Goal: Task Accomplishment & Management: Use online tool/utility

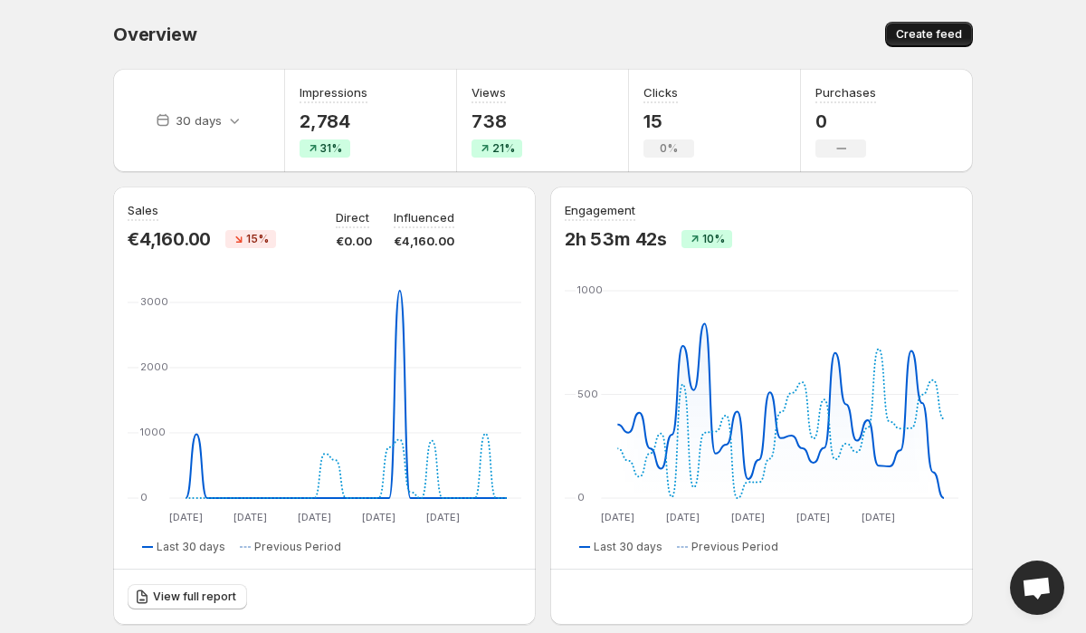
click at [926, 31] on span "Create feed" at bounding box center [929, 34] width 66 height 14
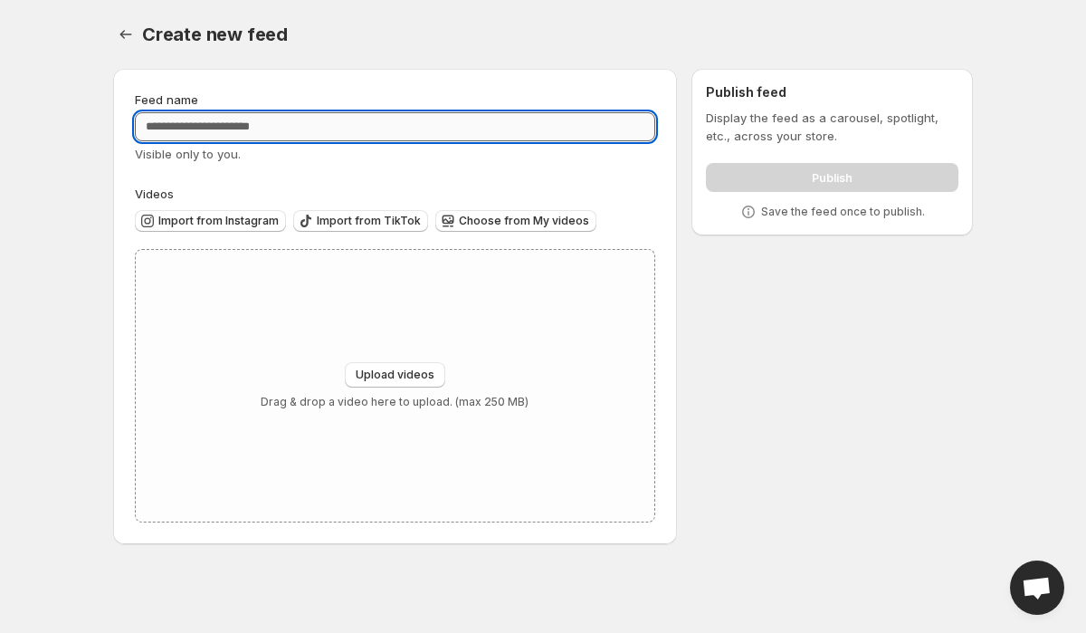
click at [320, 133] on input "Feed name" at bounding box center [395, 126] width 521 height 29
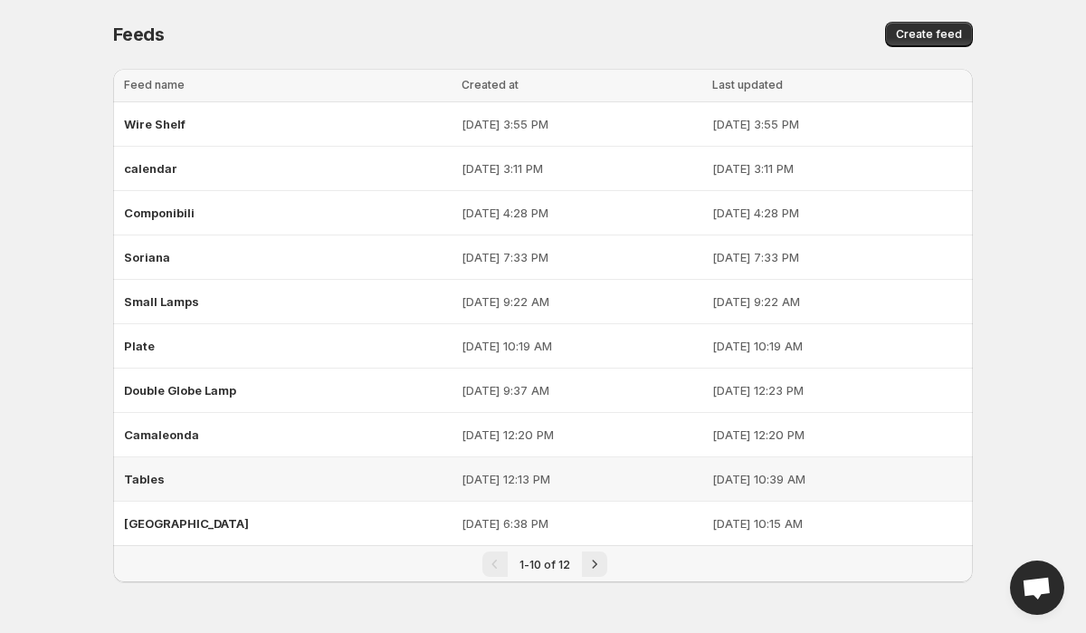
click at [231, 468] on div "Tables" at bounding box center [287, 479] width 327 height 33
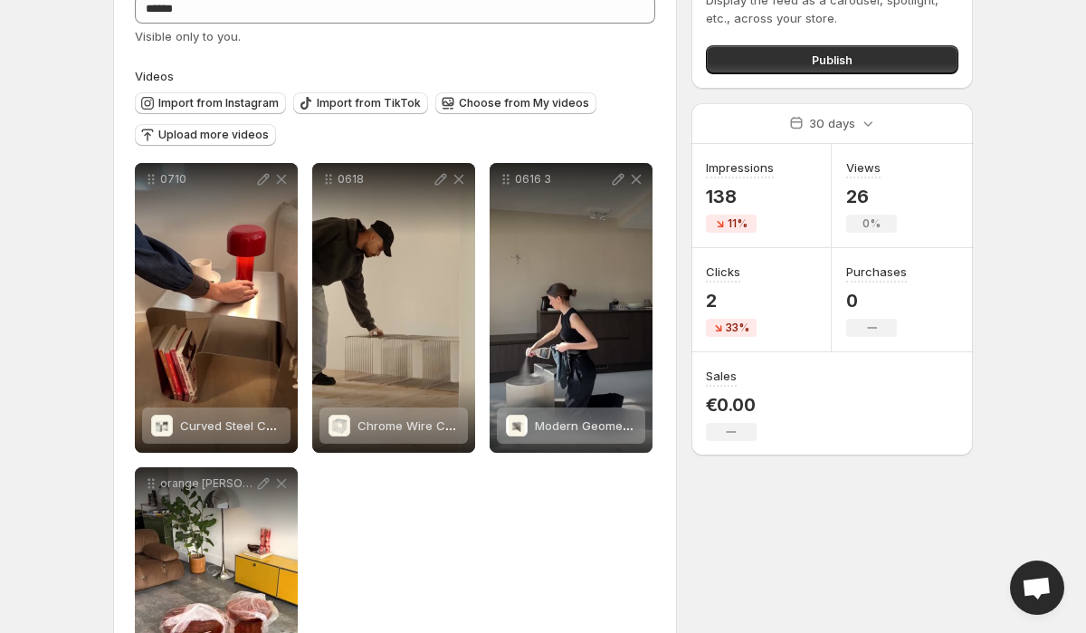
scroll to position [110, 0]
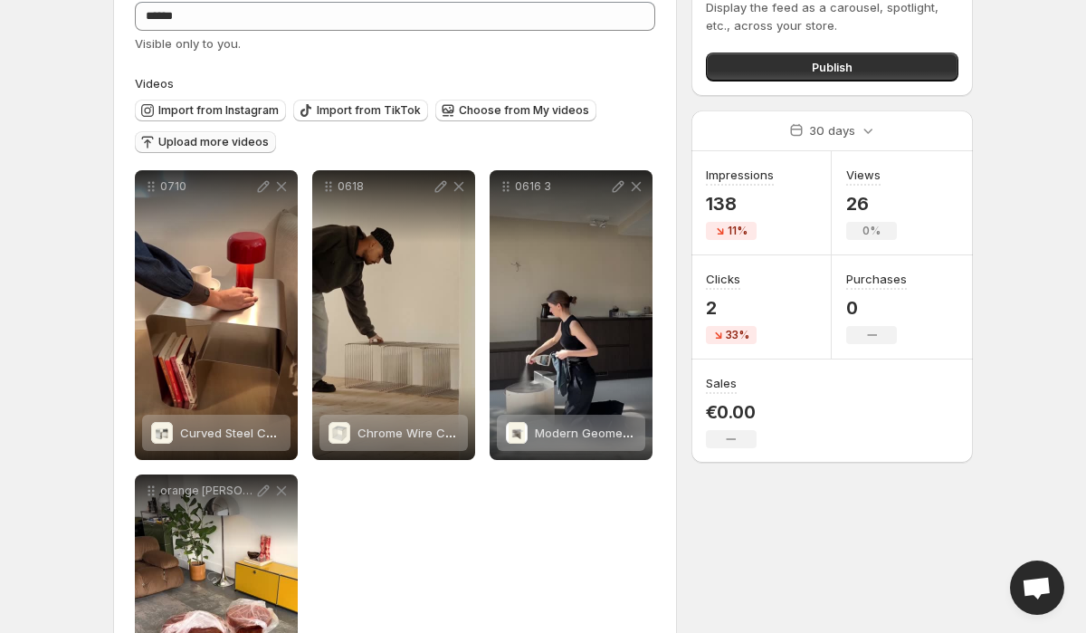
click at [216, 139] on span "Upload more videos" at bounding box center [213, 142] width 110 height 14
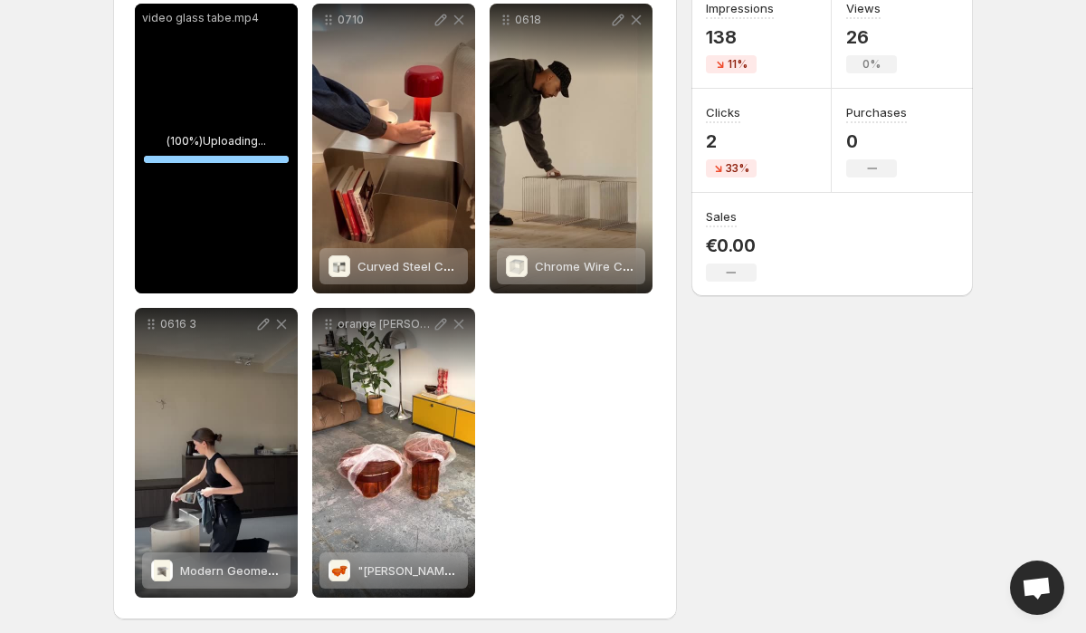
scroll to position [286, 0]
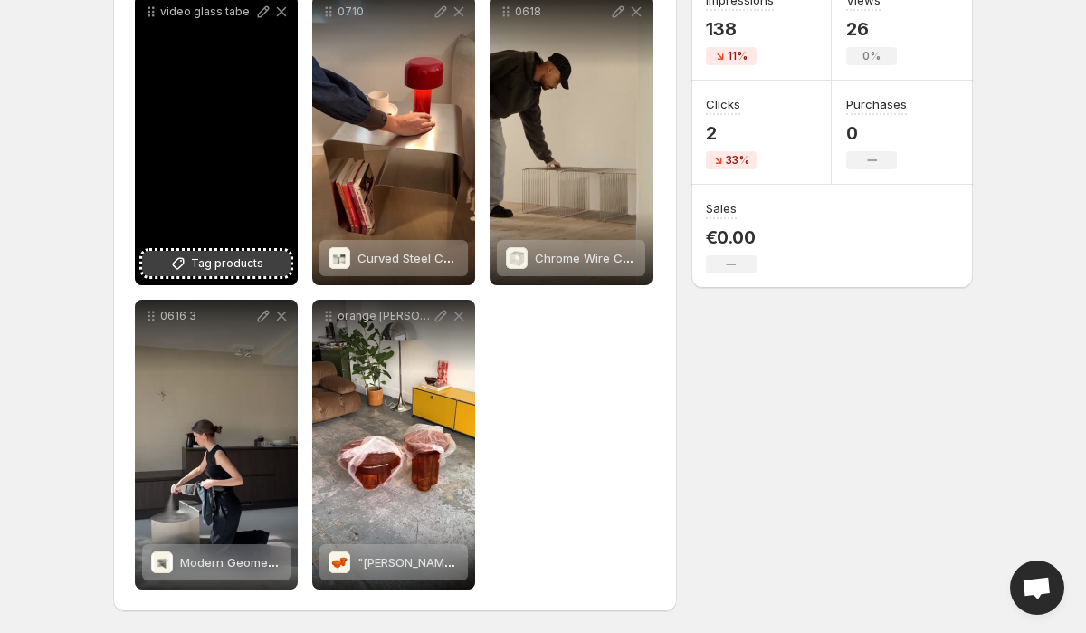
click at [250, 260] on span "Tag products" at bounding box center [227, 263] width 72 height 18
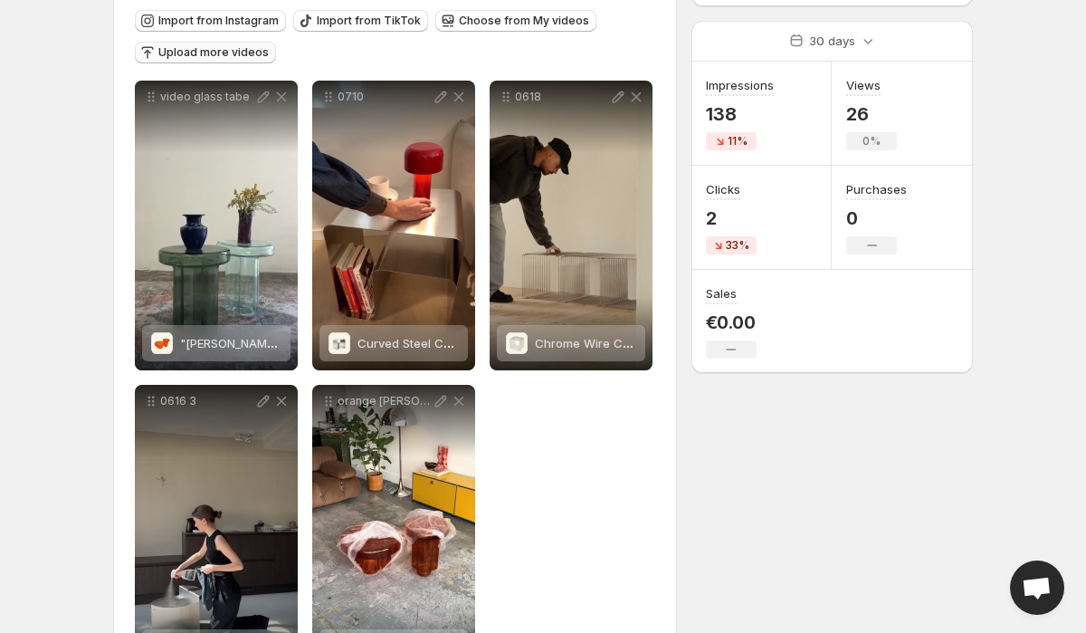
scroll to position [0, 0]
